Goal: Task Accomplishment & Management: Manage account settings

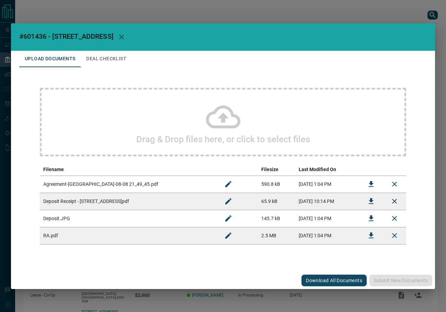
click at [33, 37] on span "#601436 - [STREET_ADDRESS]" at bounding box center [66, 36] width 94 height 8
copy span "601436"
click at [368, 185] on icon "Download" at bounding box center [371, 184] width 8 height 8
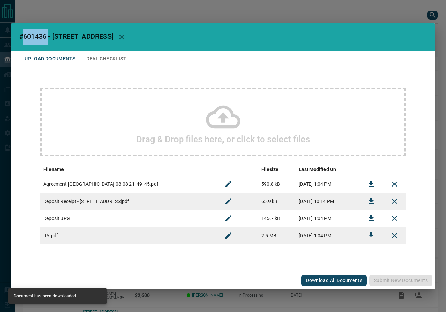
click at [374, 201] on icon "Download" at bounding box center [371, 201] width 8 height 8
click at [101, 62] on button "Deal Checklist" at bounding box center [106, 59] width 51 height 16
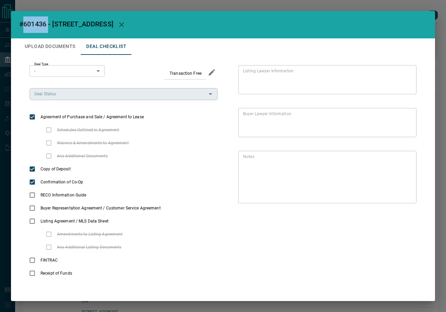
click at [64, 99] on div "Deal Status" at bounding box center [124, 94] width 188 height 12
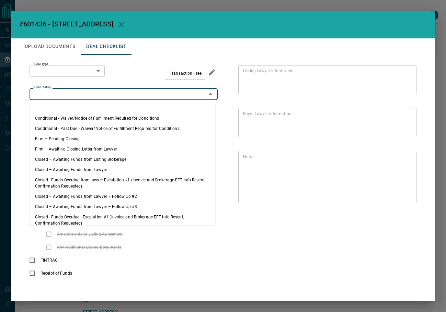
click at [64, 137] on li "Firm – Pending Closing" at bounding box center [123, 139] width 186 height 10
type input "**********"
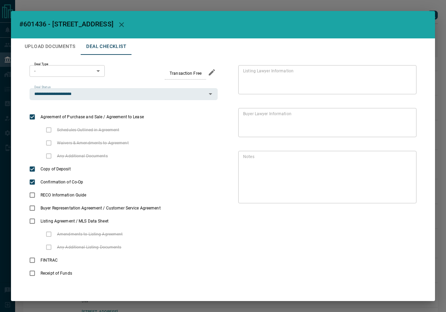
click at [60, 67] on body "Lead Transfers Leads Deals Listings Campaigns Quota Rules Agent Quotas Admin Mo…" at bounding box center [223, 189] width 446 height 378
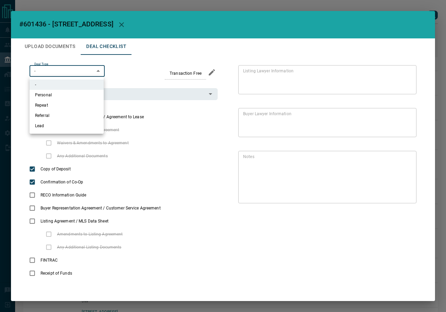
click at [63, 132] on ul "- Personal Repeat Referral Lead" at bounding box center [67, 105] width 74 height 57
drag, startPoint x: 47, startPoint y: 48, endPoint x: 63, endPoint y: 56, distance: 18.3
click at [47, 48] on div at bounding box center [223, 156] width 446 height 312
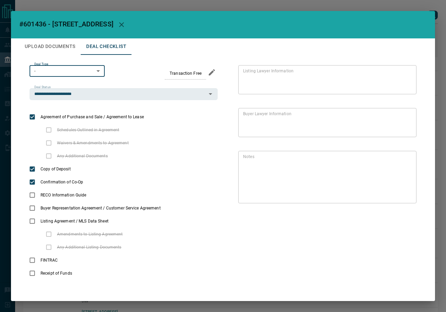
click at [69, 72] on body "Lead Transfers Leads Deals Listings Campaigns Quota Rules Agent Quotas Admin Mo…" at bounding box center [223, 189] width 446 height 378
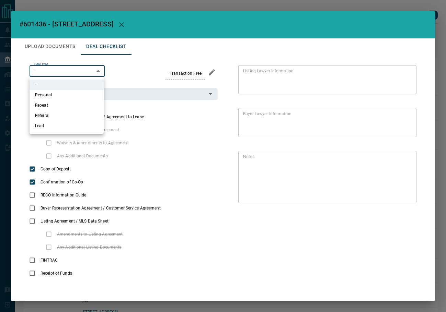
click at [45, 127] on li "Lead" at bounding box center [67, 126] width 74 height 10
type input "*"
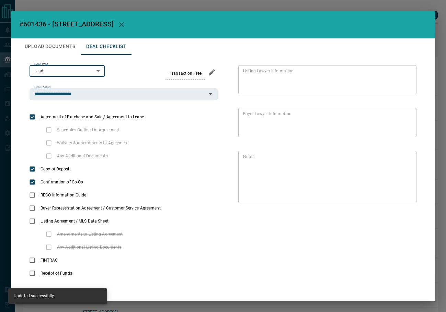
click at [44, 44] on button "Upload Documents" at bounding box center [49, 46] width 61 height 16
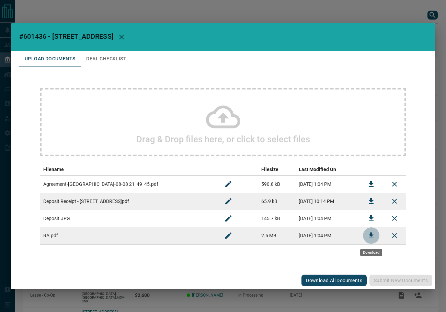
click at [368, 231] on button "Download" at bounding box center [371, 236] width 16 height 16
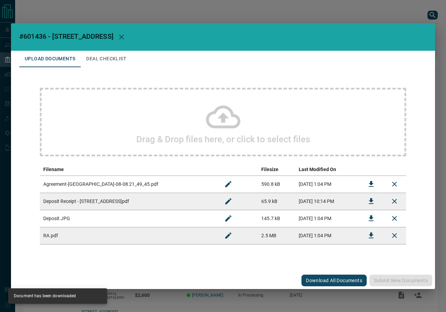
click at [103, 63] on button "Deal Checklist" at bounding box center [106, 59] width 51 height 16
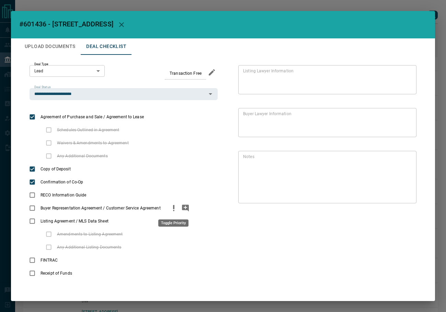
click at [173, 207] on icon "priority" at bounding box center [173, 207] width 1 height 4
drag, startPoint x: 170, startPoint y: 209, endPoint x: 187, endPoint y: 210, distance: 17.5
click at [171, 209] on icon "priority" at bounding box center [174, 208] width 8 height 8
click at [187, 210] on icon "add note" at bounding box center [185, 208] width 7 height 7
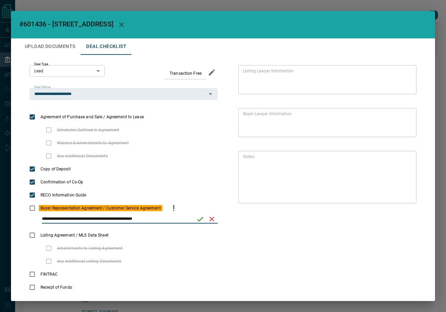
type input "**********"
click at [197, 215] on icon "save" at bounding box center [200, 219] width 8 height 8
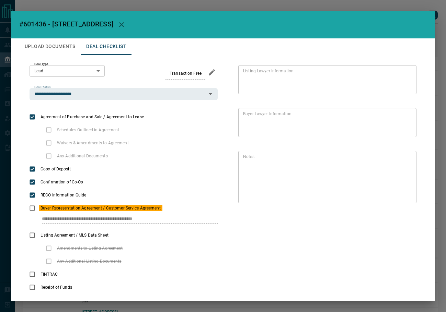
click at [36, 49] on button "Upload Documents" at bounding box center [49, 46] width 61 height 16
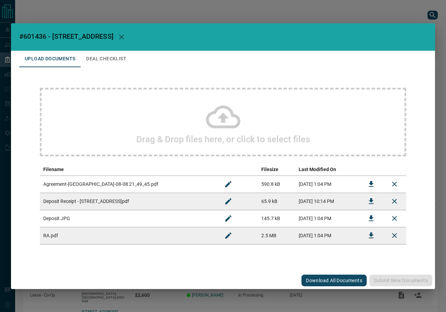
click at [168, 130] on div "Drag & Drop files here, or click to select files" at bounding box center [223, 122] width 366 height 69
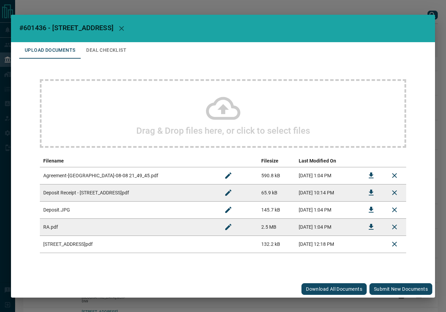
click at [397, 292] on button "Submit new documents" at bounding box center [400, 289] width 63 height 12
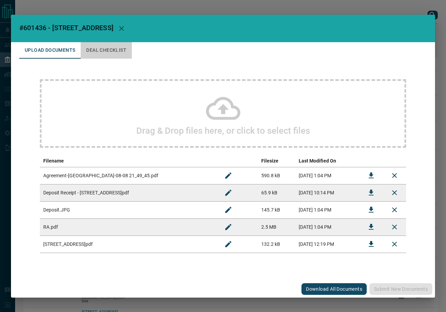
click at [130, 45] on button "Deal Checklist" at bounding box center [106, 50] width 51 height 16
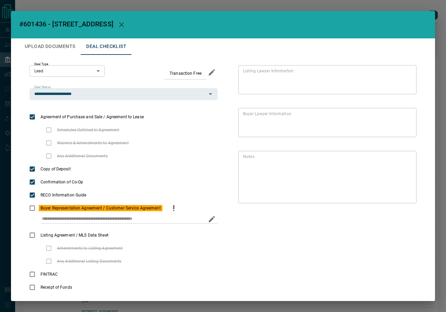
drag, startPoint x: 40, startPoint y: 222, endPoint x: 174, endPoint y: 207, distance: 135.0
click at [169, 213] on div "**********" at bounding box center [124, 215] width 188 height 27
